Goal: Task Accomplishment & Management: Complete application form

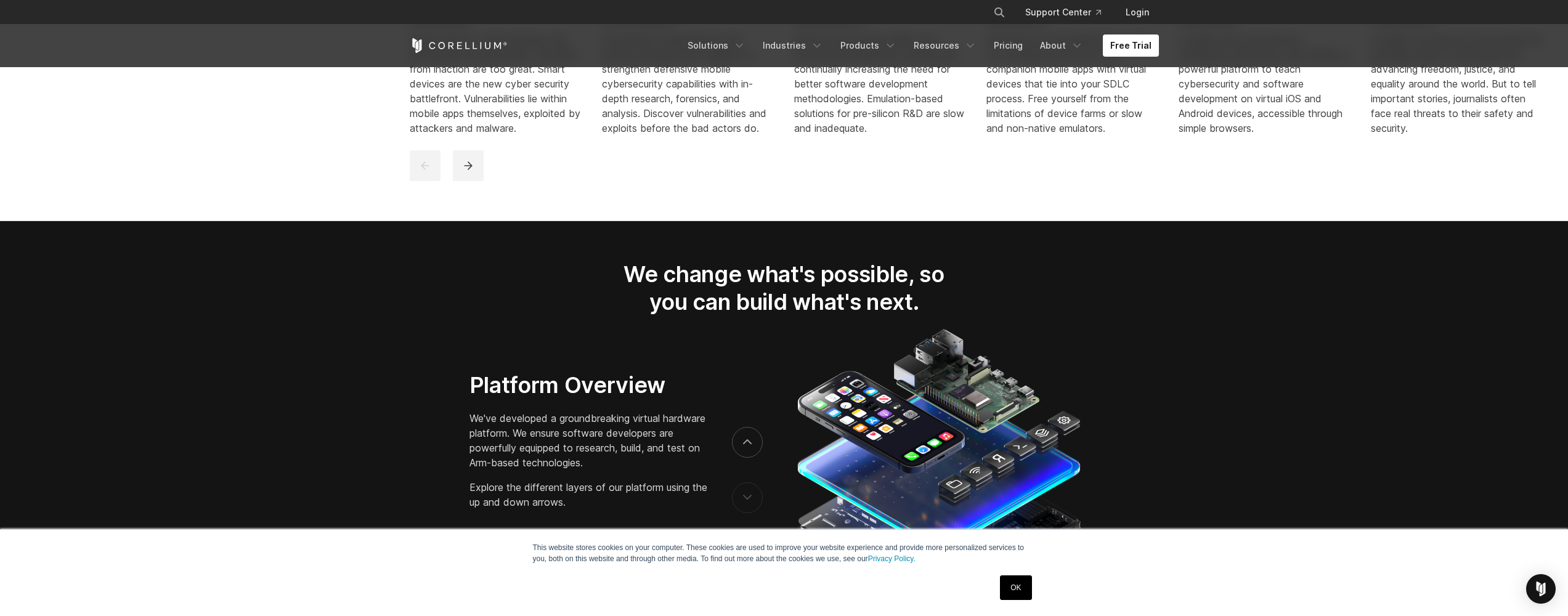
scroll to position [1144, 0]
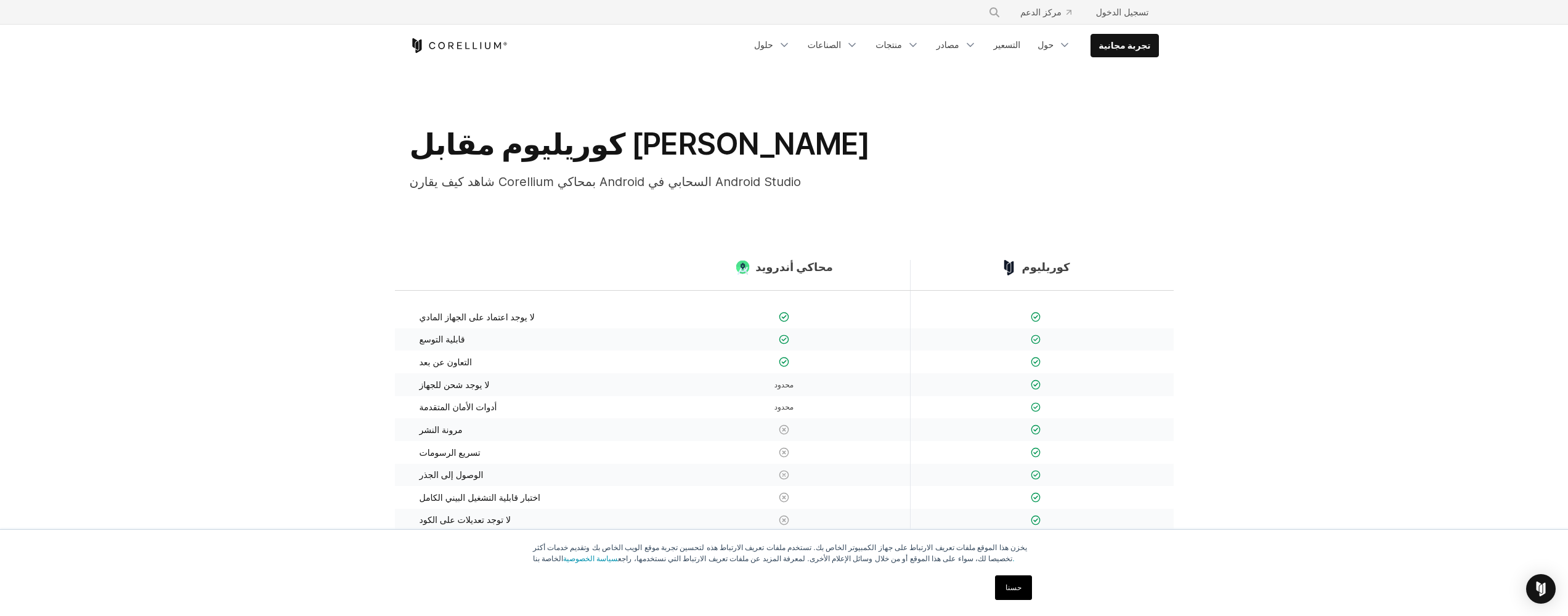
scroll to position [2, 0]
click at [1015, 590] on link "حسنا" at bounding box center [1014, 588] width 37 height 25
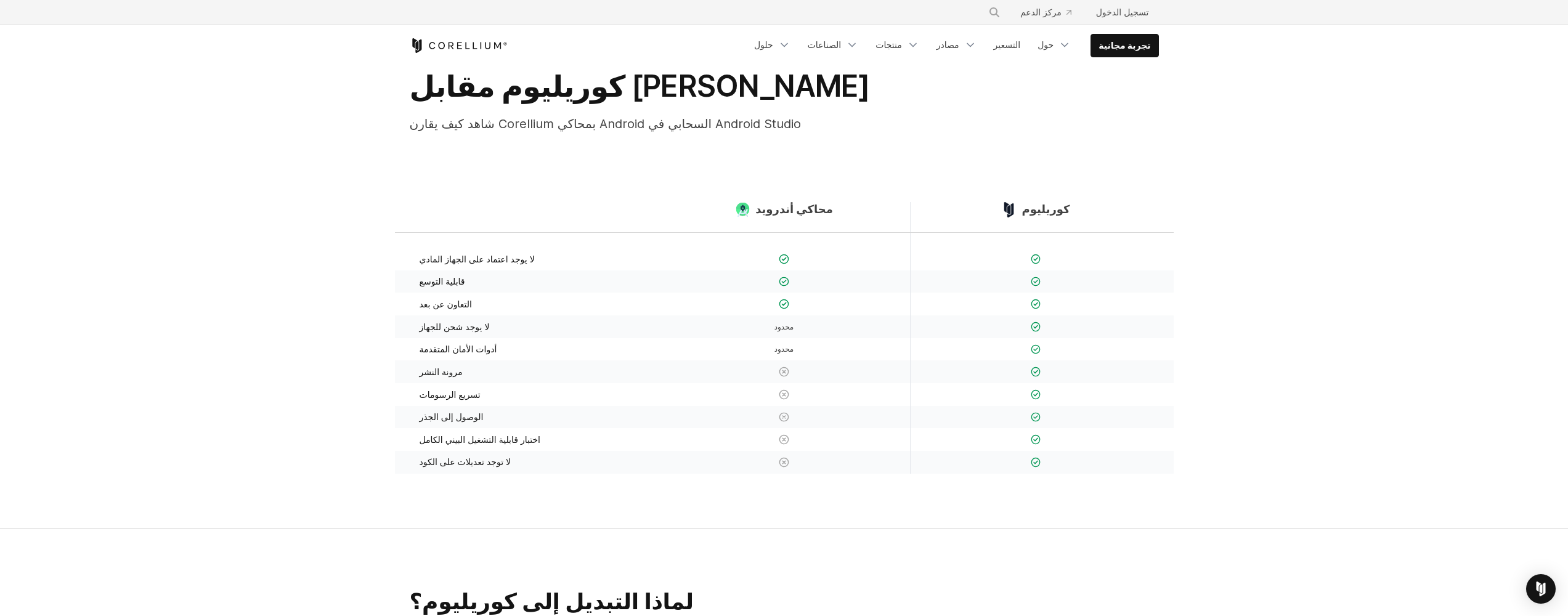
scroll to position [60, 0]
click at [1124, 46] on link "تجربة مجانية" at bounding box center [1124, 46] width 67 height 23
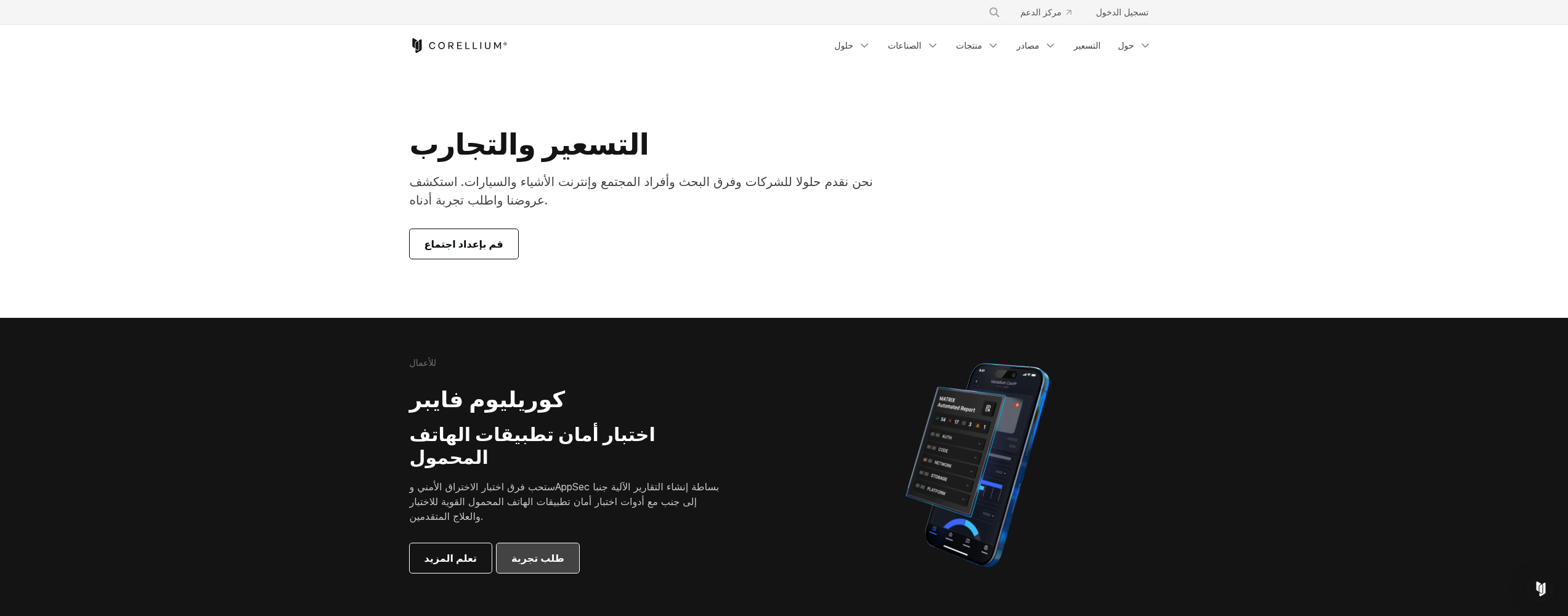
click at [521, 551] on span "طلب تجربة" at bounding box center [538, 558] width 53 height 14
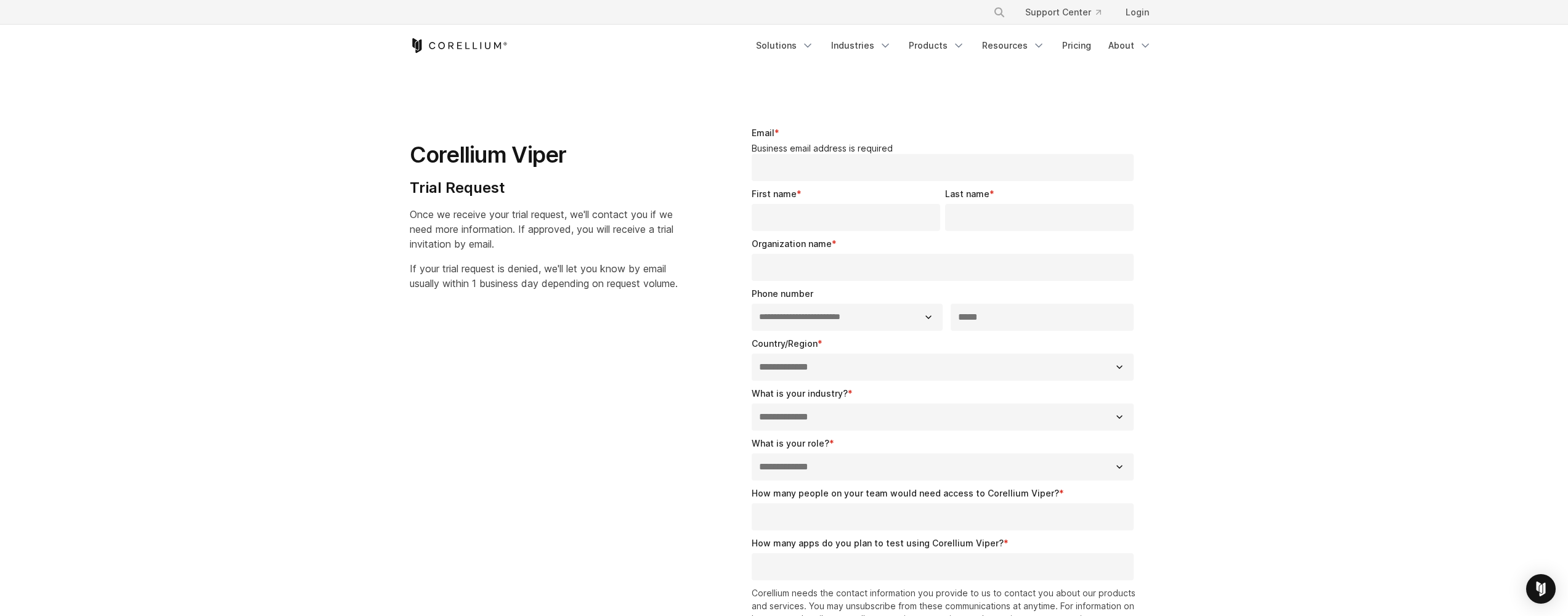
select select "**"
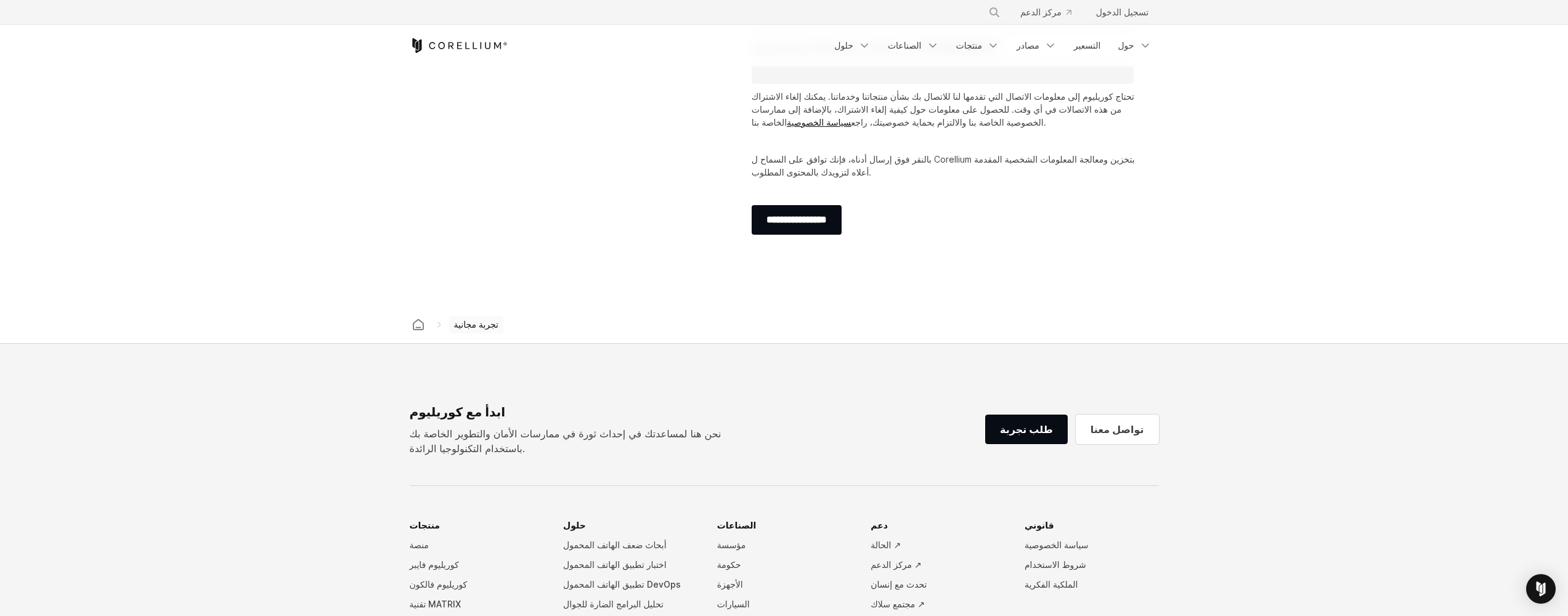
scroll to position [763, 0]
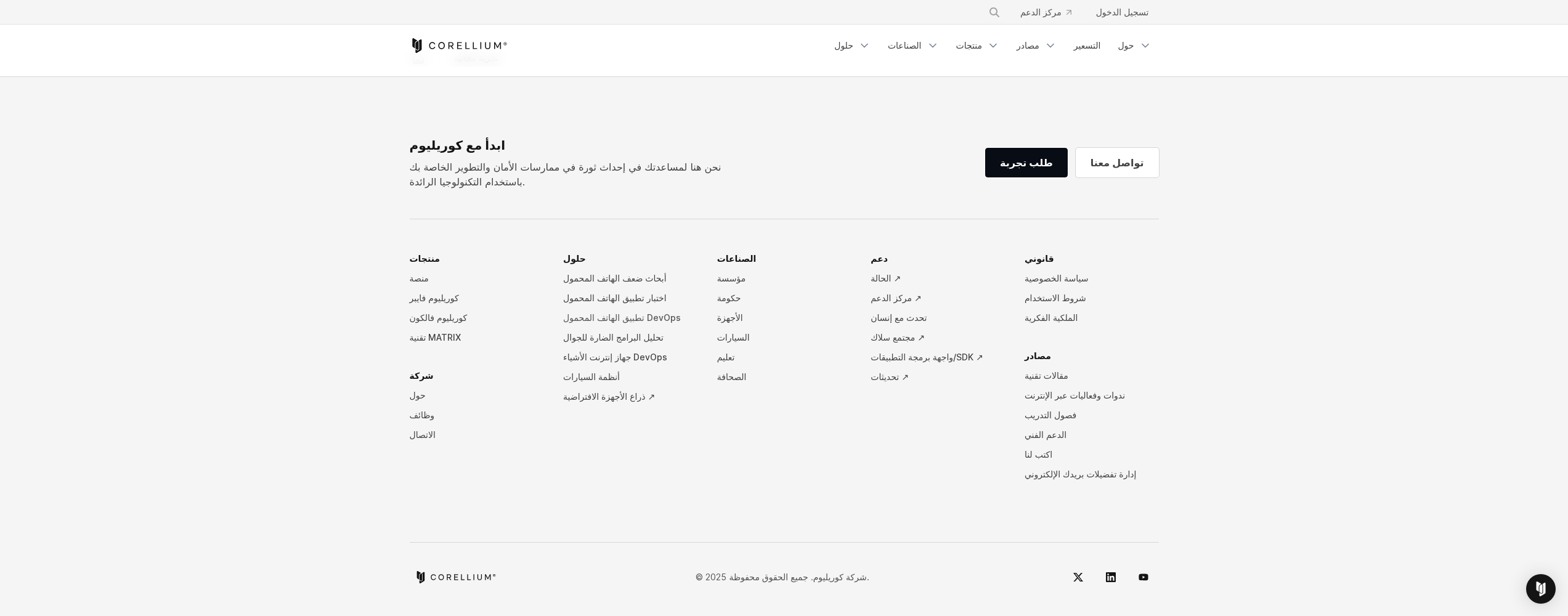
click at [667, 314] on link "تطبيق الهاتف المحمول DevOps" at bounding box center [630, 318] width 134 height 20
click at [621, 355] on link "جهاز إنترنت الأشياء DevOps" at bounding box center [630, 357] width 134 height 20
